Goal: Communication & Community: Answer question/provide support

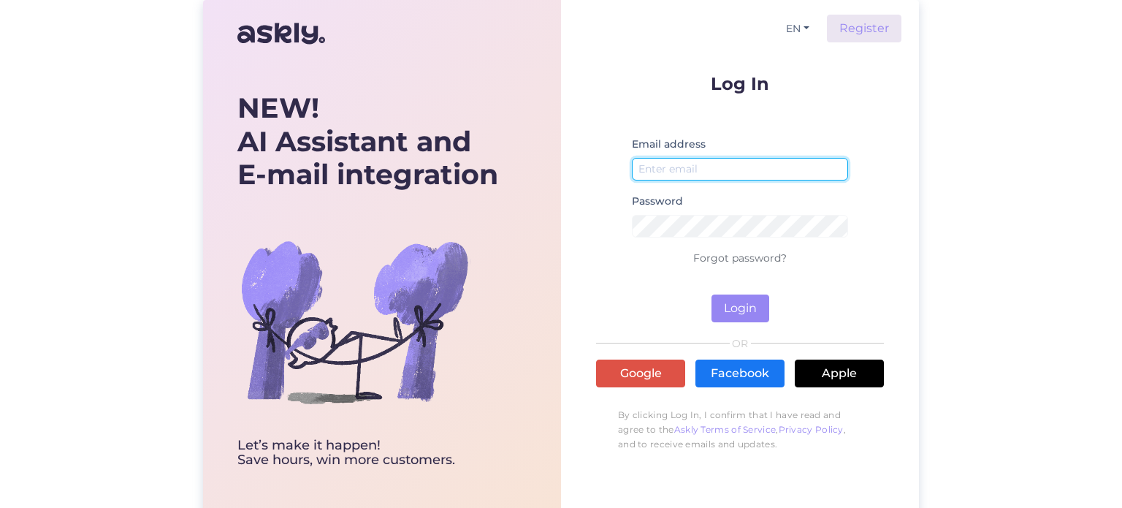
click at [680, 159] on input "email" at bounding box center [740, 169] width 216 height 23
click at [681, 171] on input "email" at bounding box center [740, 169] width 216 height 23
type input "[EMAIL_ADDRESS][DOMAIN_NAME]"
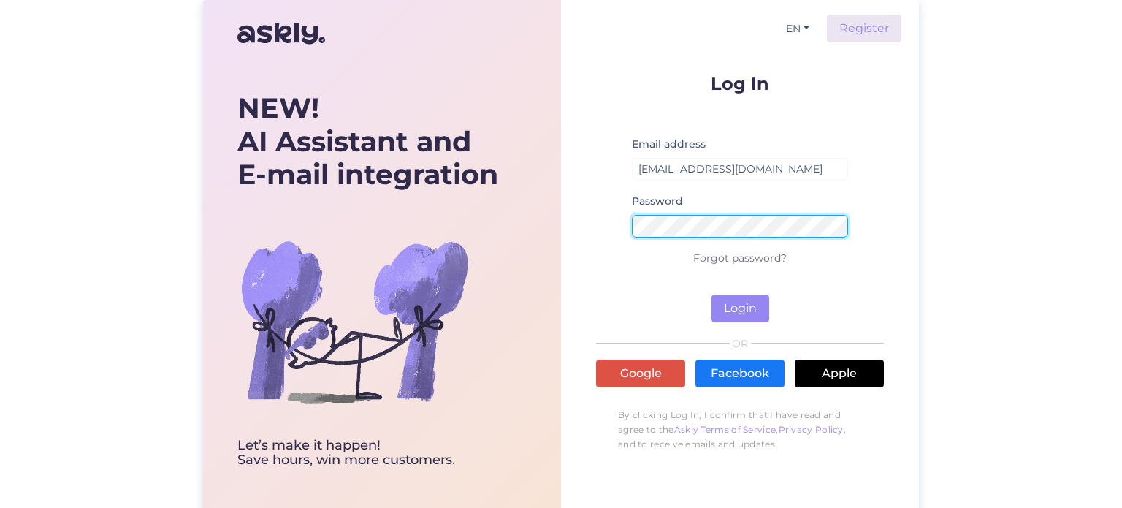
click at [712, 294] on button "Login" at bounding box center [741, 308] width 58 height 28
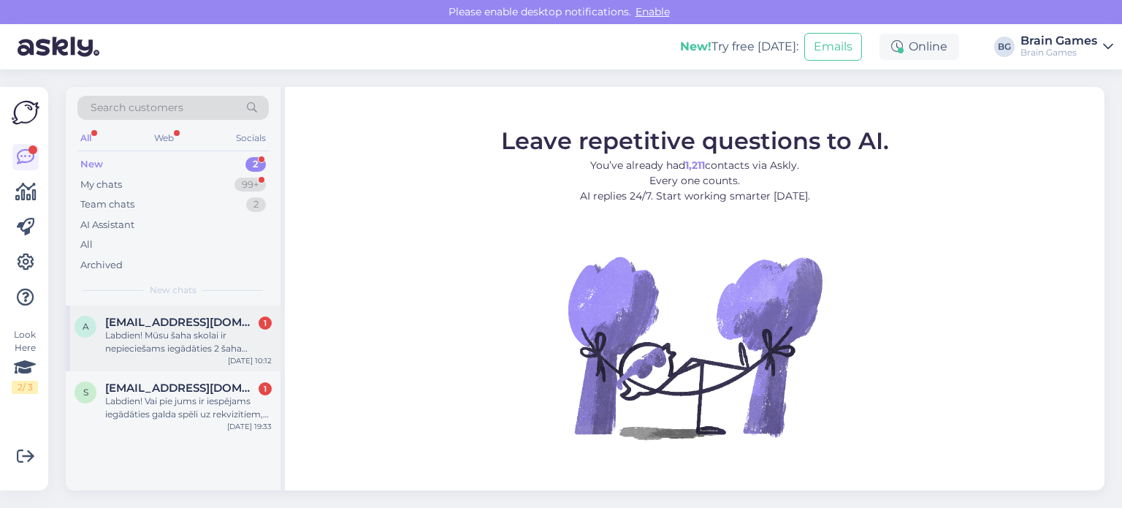
click at [202, 330] on div "Labdien! Mūsu šaha skolai ir nepieciešams iegādāties 2 šaha komplektus [URL][DO…" at bounding box center [188, 342] width 167 height 26
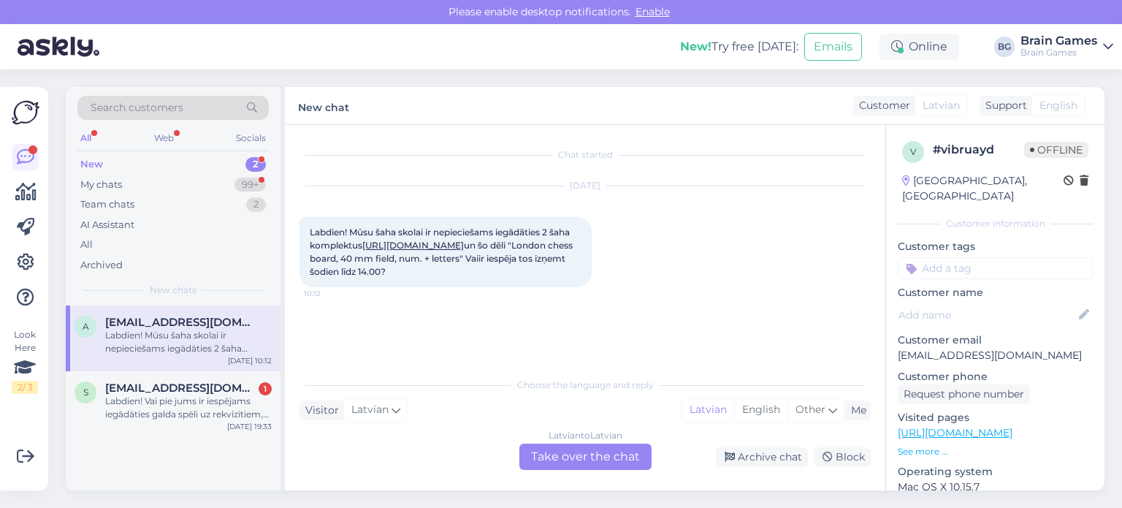
click at [589, 457] on div "Latvian to Latvian Take over the chat" at bounding box center [585, 457] width 132 height 26
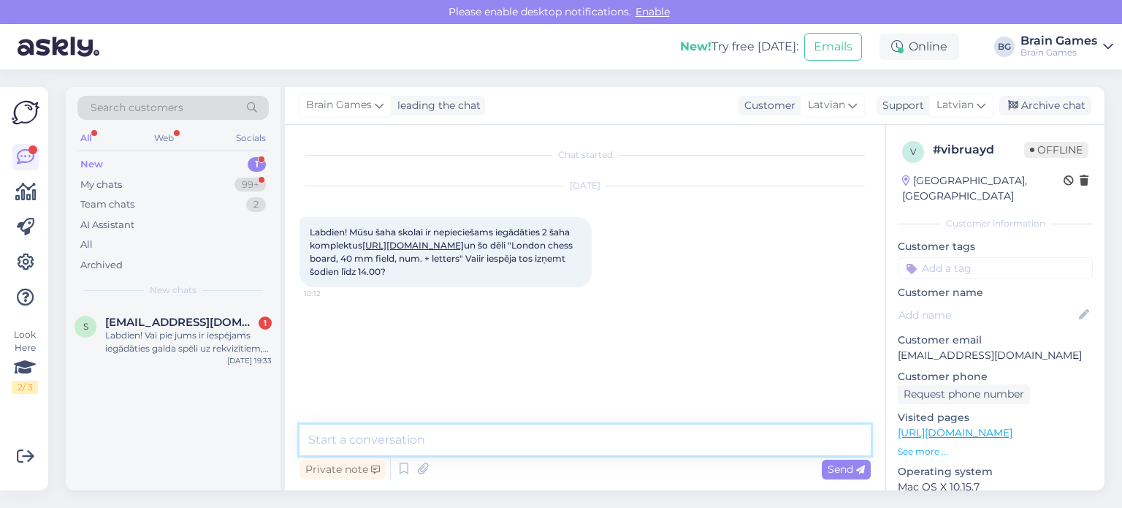
click at [408, 442] on textarea at bounding box center [585, 440] width 571 height 31
type textarea "Labdien! Tūliņ pārbaudīšu vai kādā veikalā ir šīs visas preces."
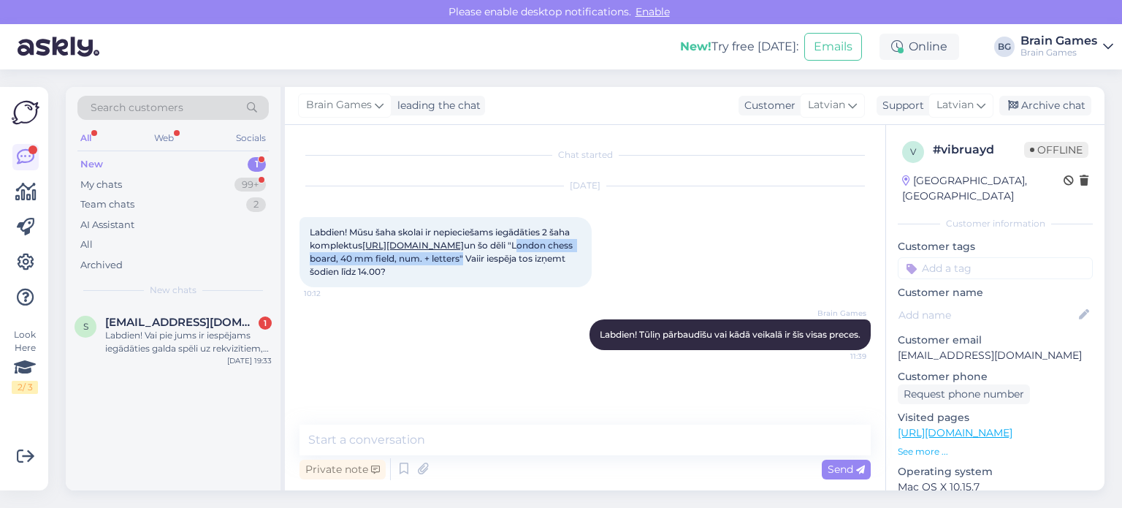
drag, startPoint x: 333, startPoint y: 275, endPoint x: 547, endPoint y: 274, distance: 214.1
click at [547, 274] on span "Labdien! Mūsu šaha skolai ir nepieciešams iegādāties 2 šaha komplektus [URL][DO…" at bounding box center [442, 252] width 265 height 50
copy span "London chess board, 40 mm field, num. + letters"
click at [473, 437] on textarea at bounding box center [585, 440] width 571 height 31
type textarea "D"
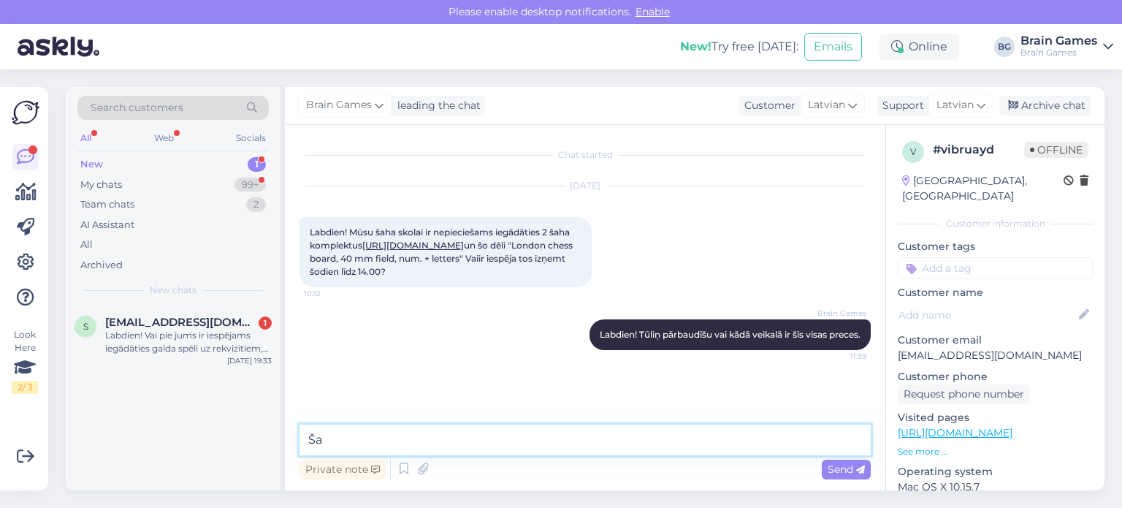
type textarea "Š"
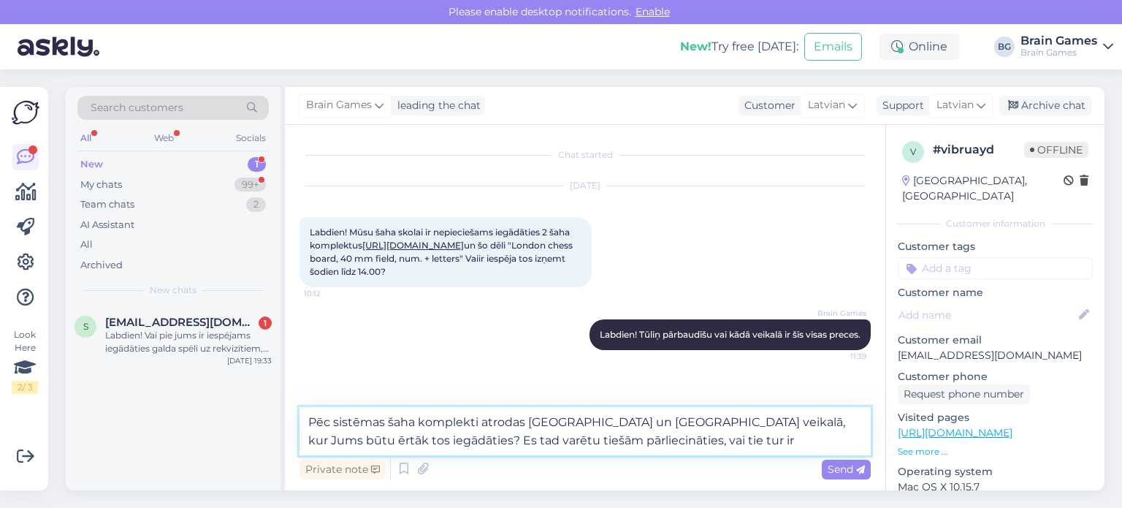
type textarea "Pēc sistēmas šaha komplekti atrodas [GEOGRAPHIC_DATA] un [GEOGRAPHIC_DATA] veik…"
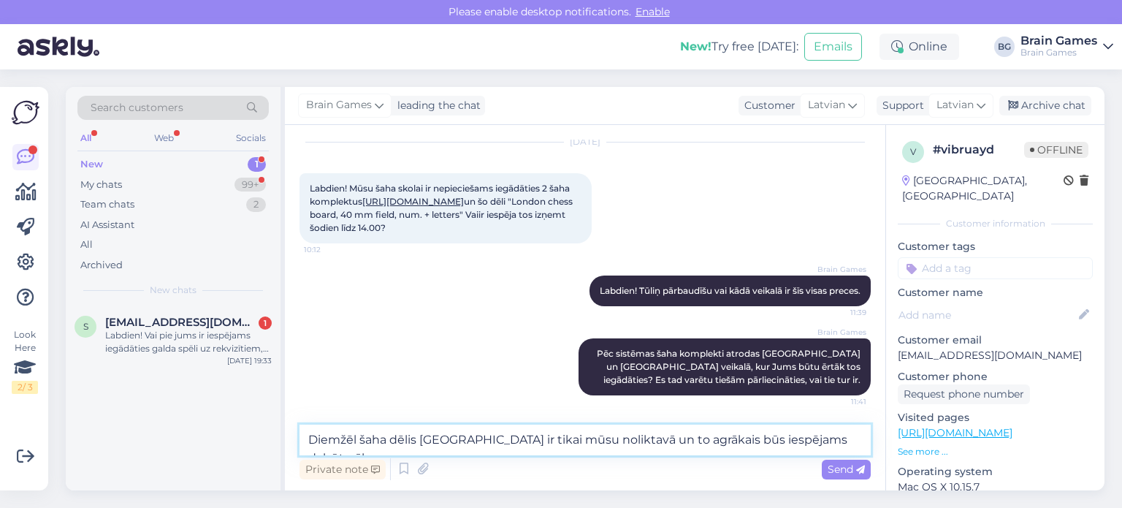
scroll to position [75, 0]
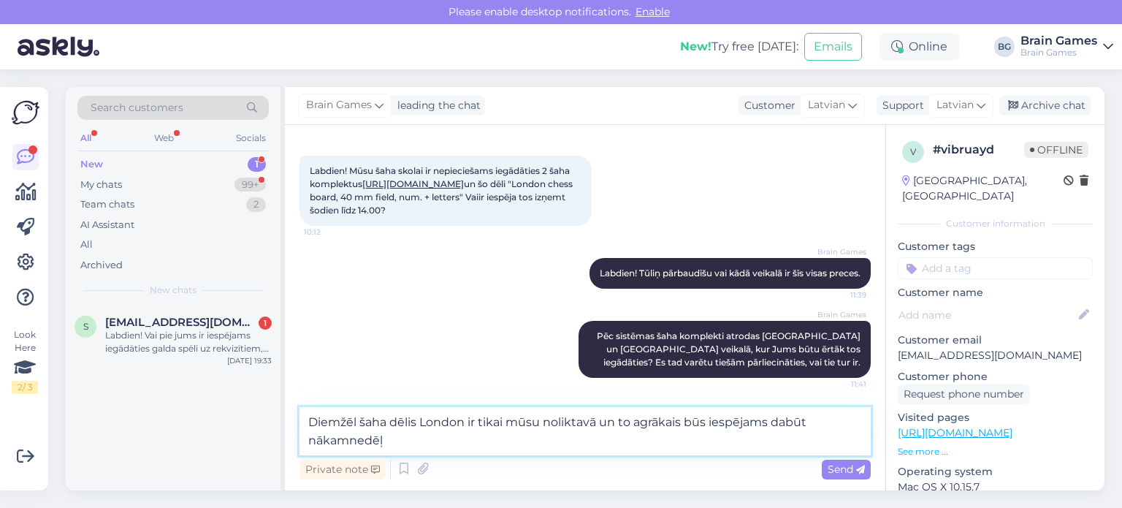
type textarea "Diemžēl šaha dēlis London ir tikai mūsu noliktavā un to agrākais būs iespējams …"
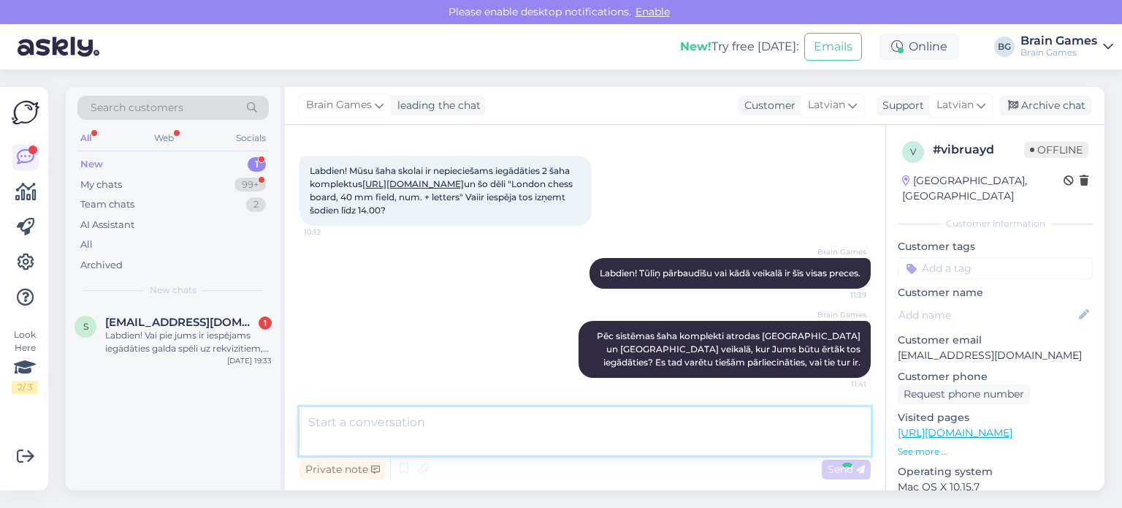
scroll to position [133, 0]
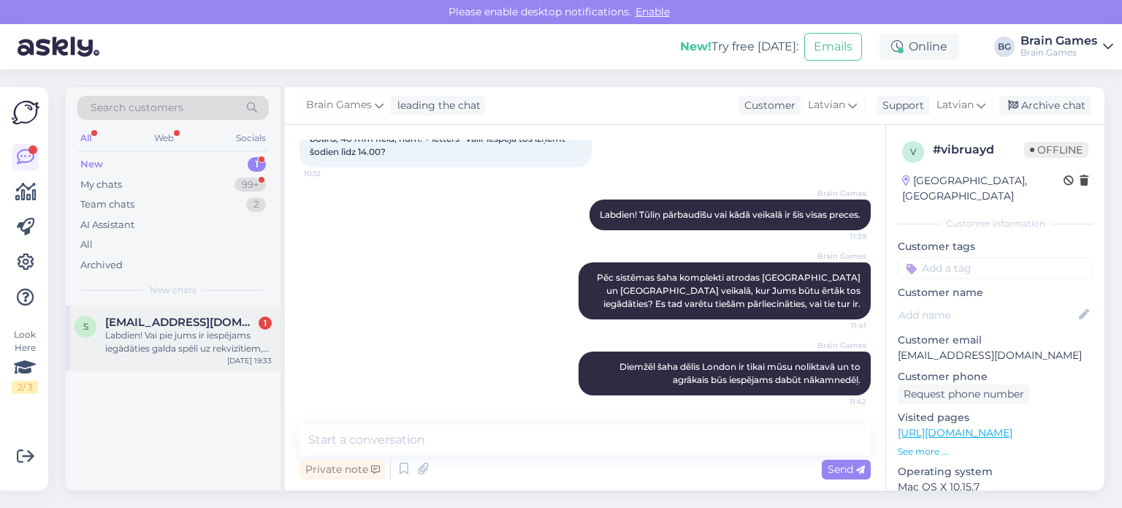
click at [126, 329] on div "Labdien! Vai pie jums ir iespējams iegādāties galda spēli uz rekvizītiem, vispi…" at bounding box center [188, 342] width 167 height 26
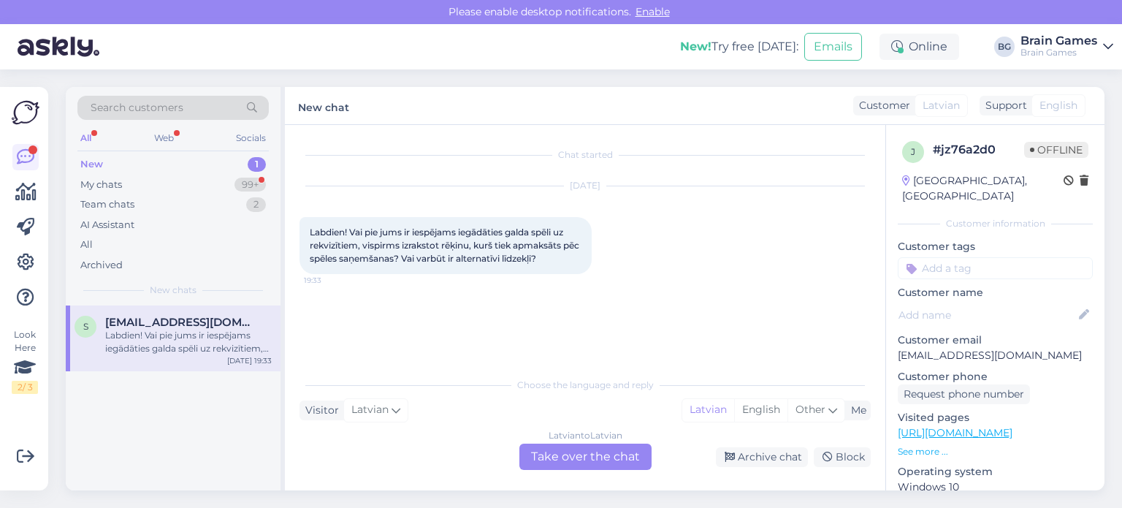
scroll to position [0, 0]
click at [593, 457] on div "Latvian to Latvian Take over the chat" at bounding box center [585, 457] width 132 height 26
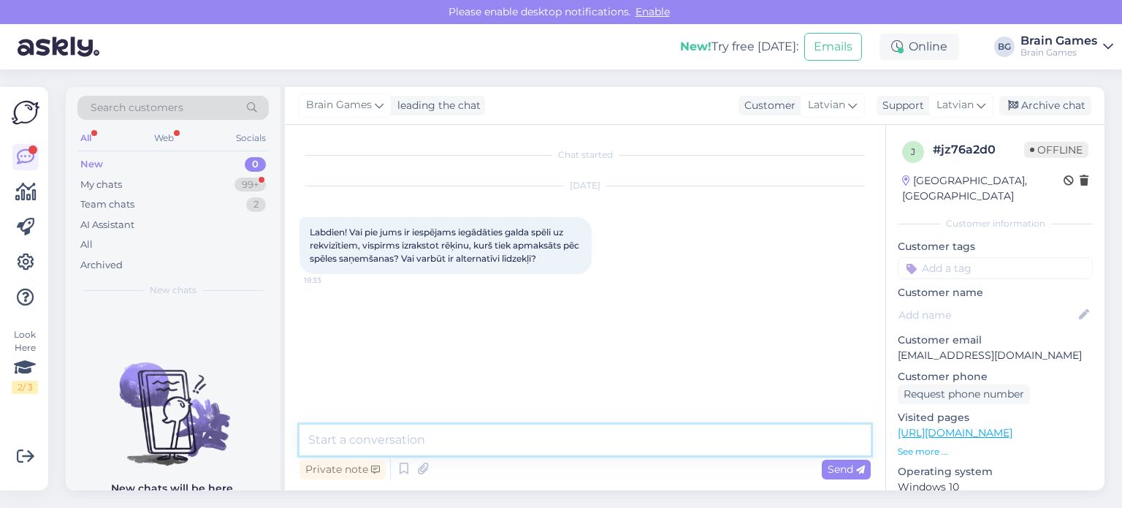
click at [381, 436] on textarea at bounding box center [585, 440] width 571 height 31
click at [585, 444] on textarea "Labdien! Rēķinus mēs varam izrakstīt, jā, bet tie ir priekšapmaksas rēķini." at bounding box center [585, 440] width 571 height 31
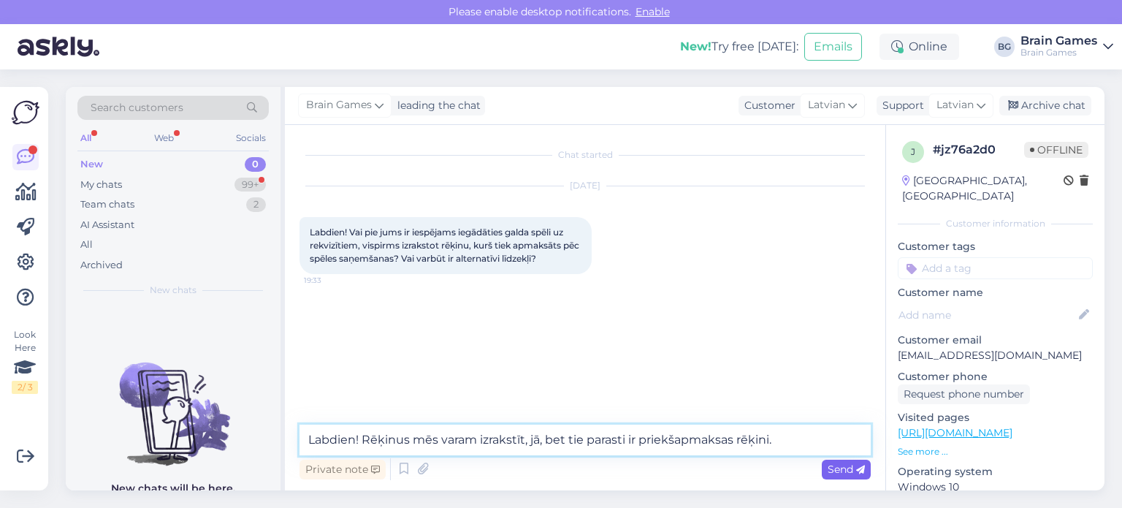
type textarea "Labdien! Rēķinus mēs varam izrakstīt, jā, bet tie parasti ir priekšapmaksas rēķ…"
click at [849, 467] on span "Send" at bounding box center [846, 469] width 37 height 13
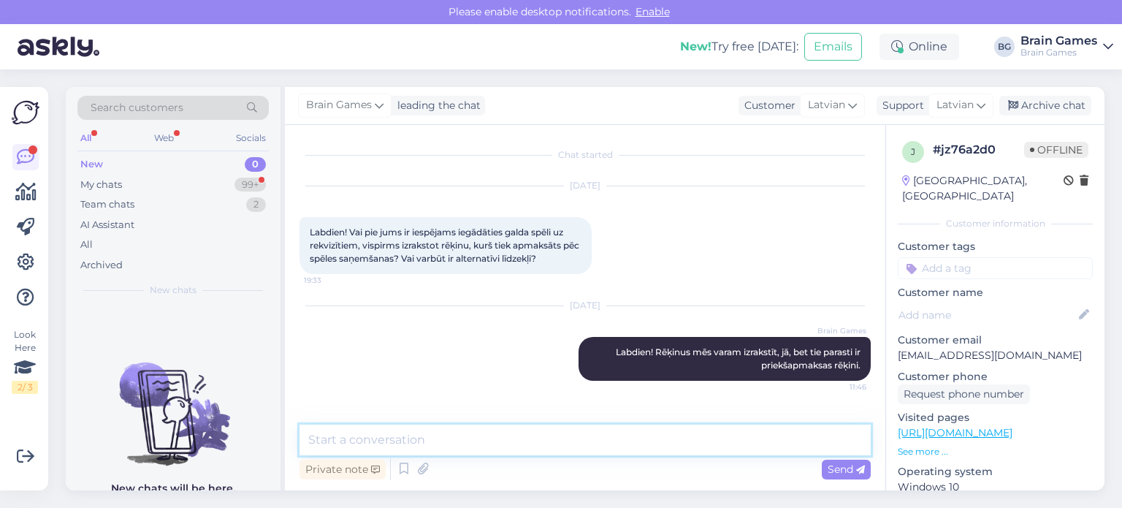
click at [419, 440] on textarea at bounding box center [585, 440] width 571 height 31
type textarea "V"
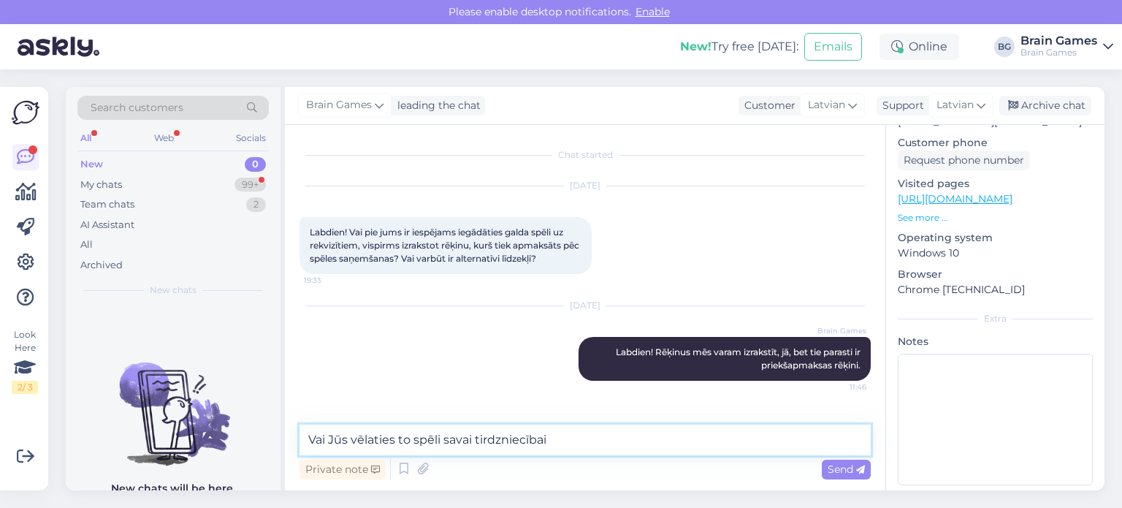
type textarea "Vai Jūs vēlaties to spēli savai tirdzniecībai>"
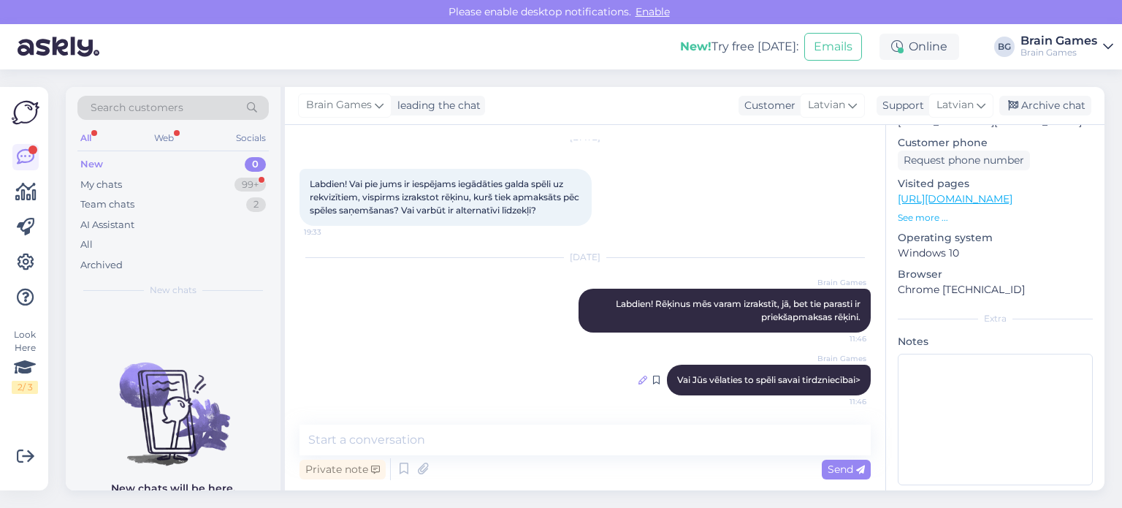
click at [639, 381] on icon at bounding box center [643, 380] width 9 height 9
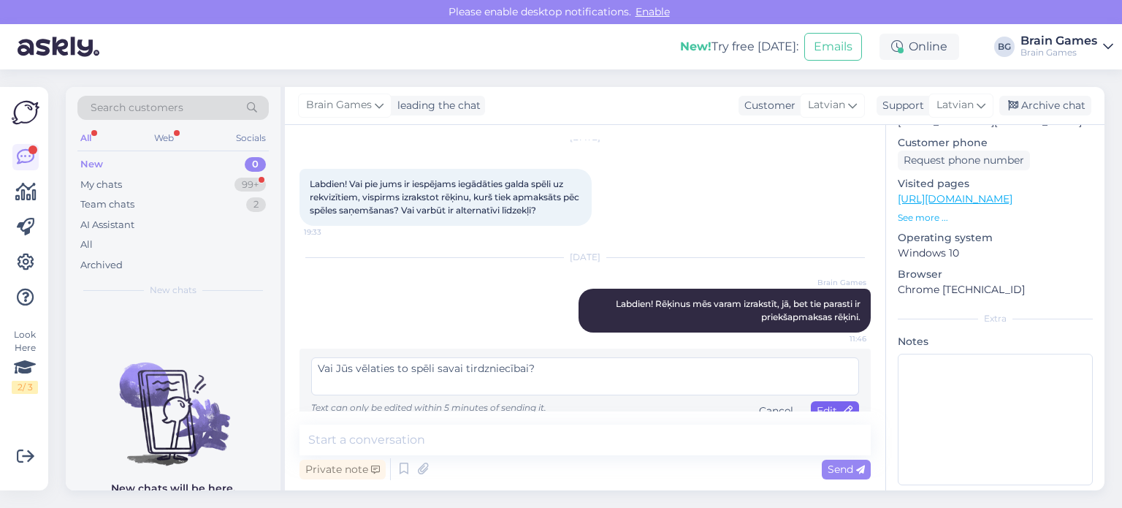
type textarea "Vai Jūs vēlaties to spēli savai tirdzniecībai?"
click at [817, 405] on span "Edit" at bounding box center [835, 410] width 37 height 13
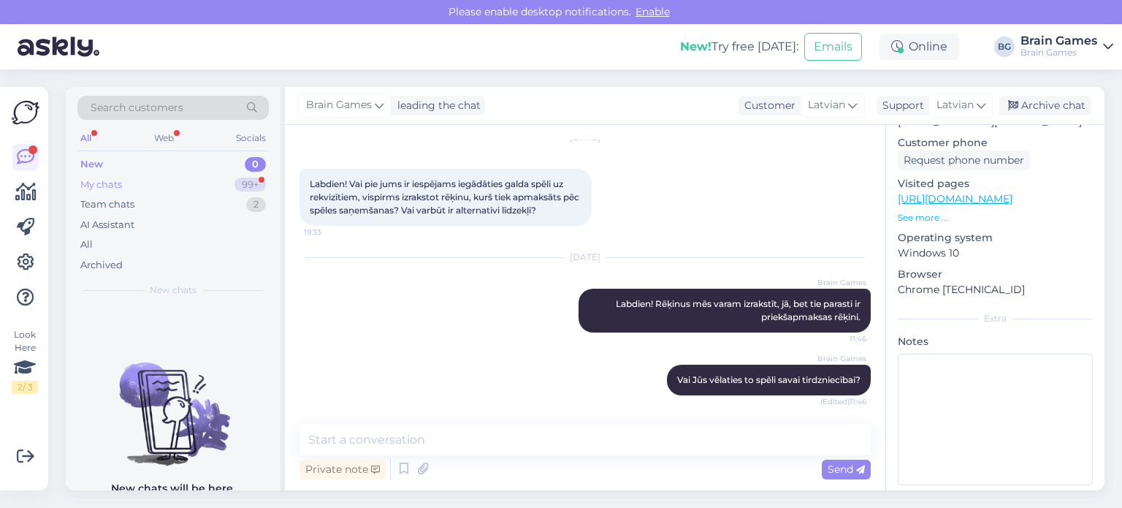
click at [114, 189] on div "My chats" at bounding box center [101, 185] width 42 height 15
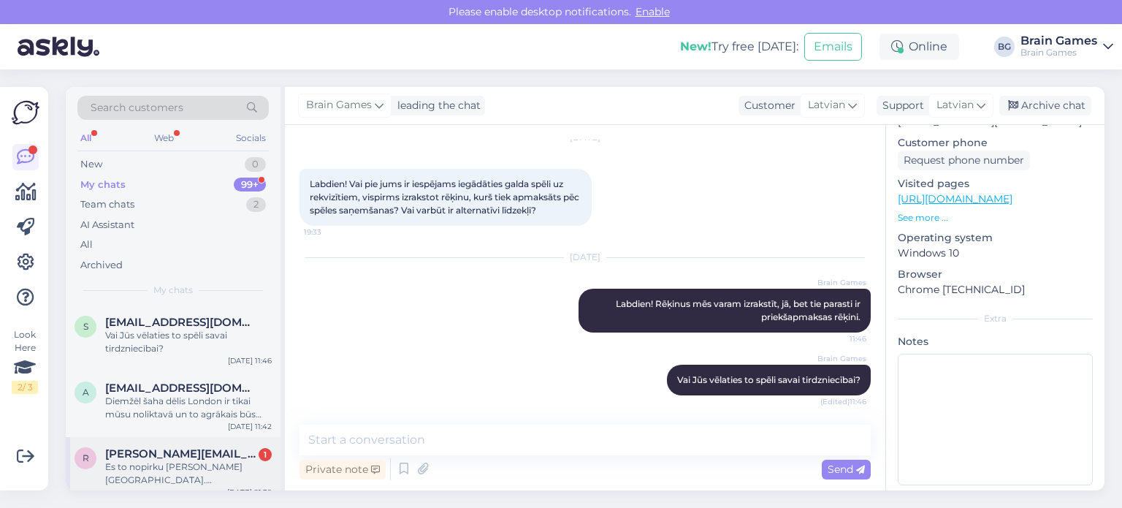
click at [186, 458] on span "[PERSON_NAME][EMAIL_ADDRESS][DOMAIN_NAME]" at bounding box center [181, 453] width 152 height 13
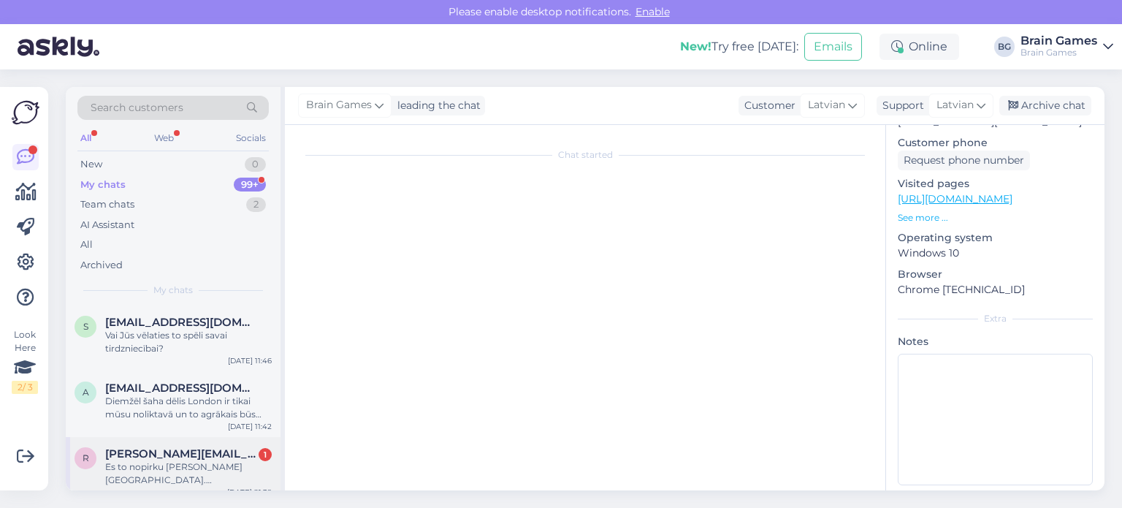
scroll to position [44, 0]
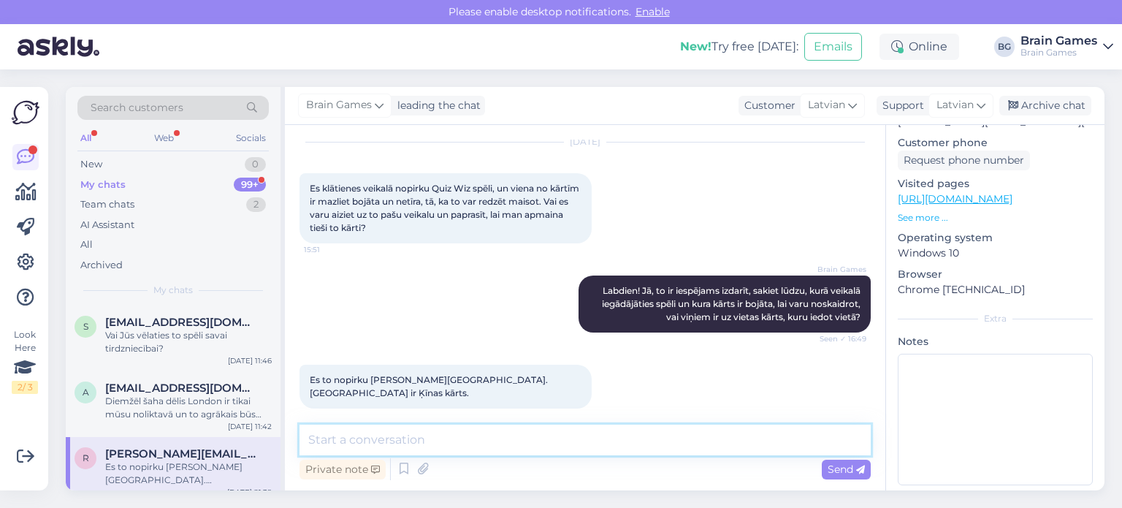
click at [469, 441] on textarea at bounding box center [585, 440] width 571 height 31
type textarea "Labi, tūliņ uzzināšu."
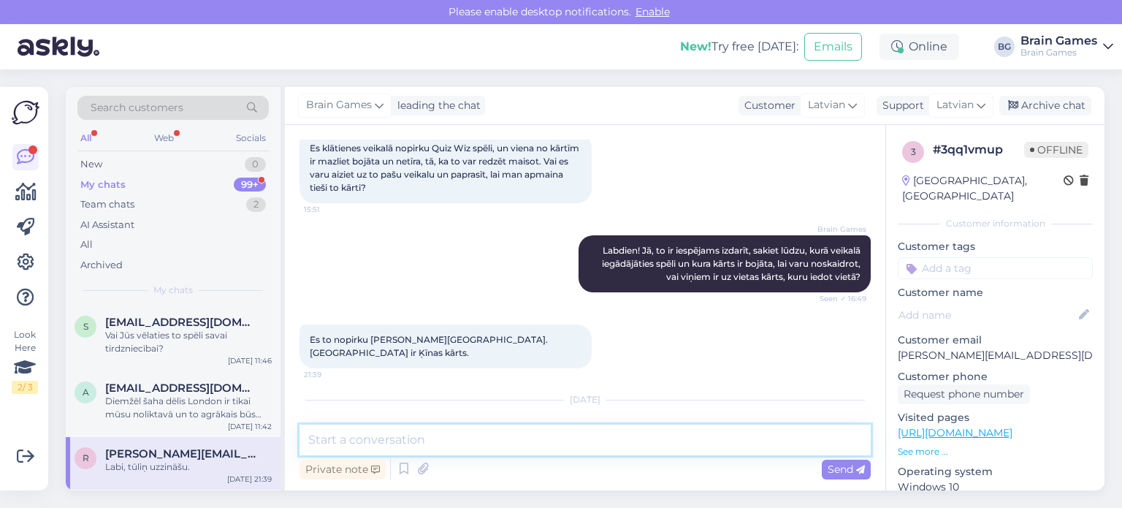
scroll to position [137, 0]
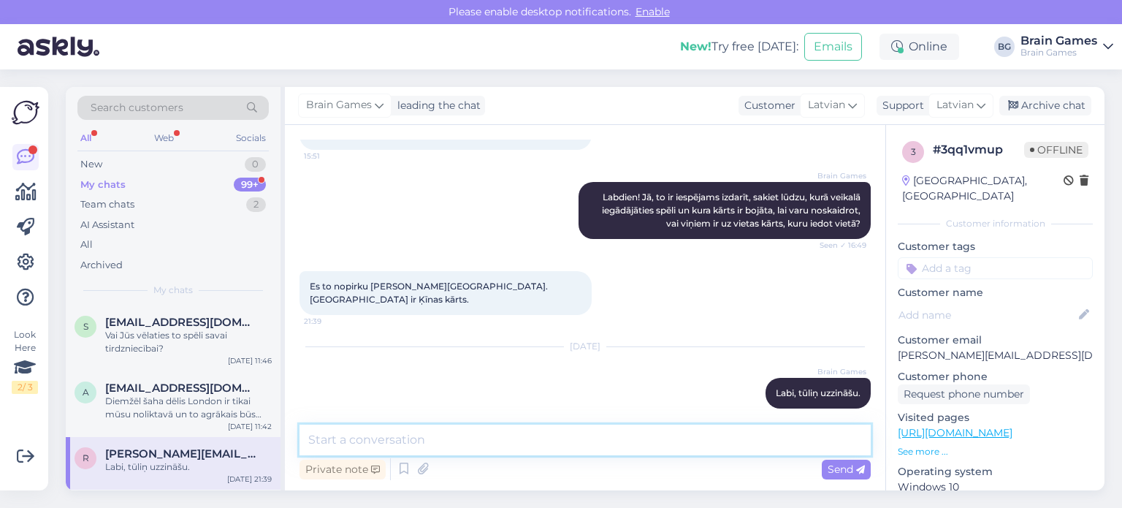
click at [454, 454] on textarea at bounding box center [585, 440] width 571 height 31
type textarea "Jā, droši drīkstat doties pakaļ uz Barona veikalu."
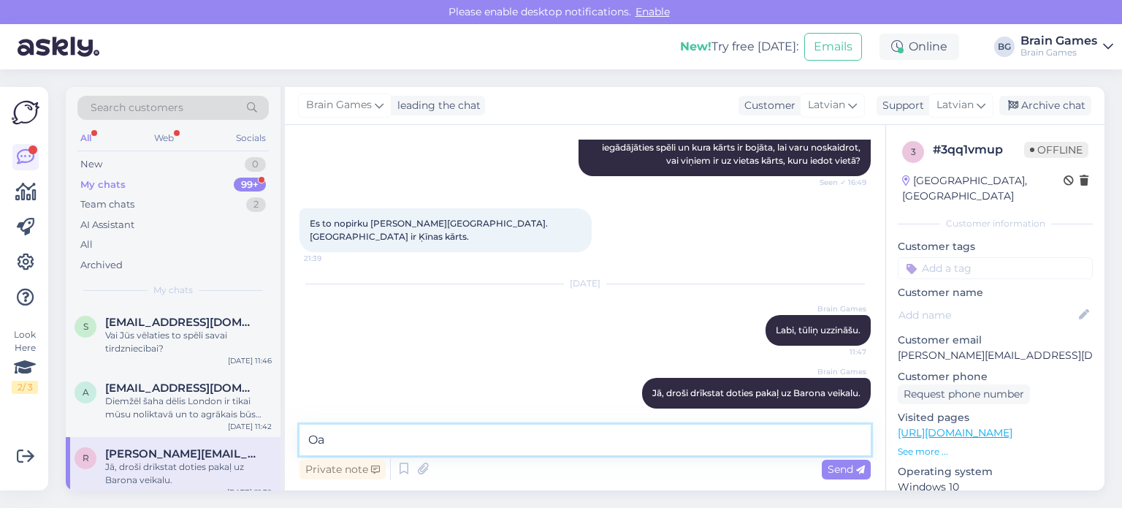
type textarea "O"
type textarea "Palūgšu, lai uz Jūsu vārda atliek."
